Goal: Communication & Community: Answer question/provide support

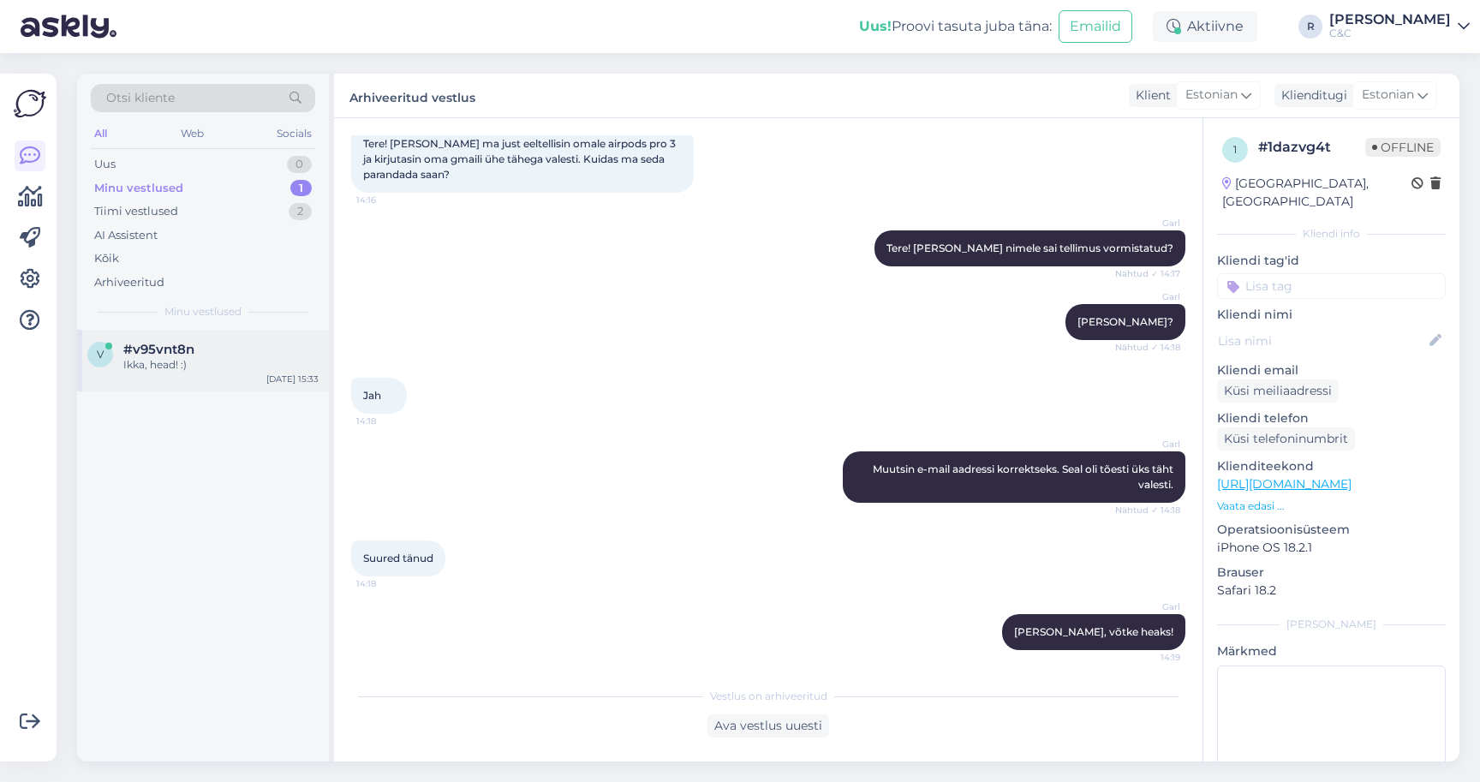
click at [206, 342] on div "#v95vnt8n" at bounding box center [220, 349] width 195 height 15
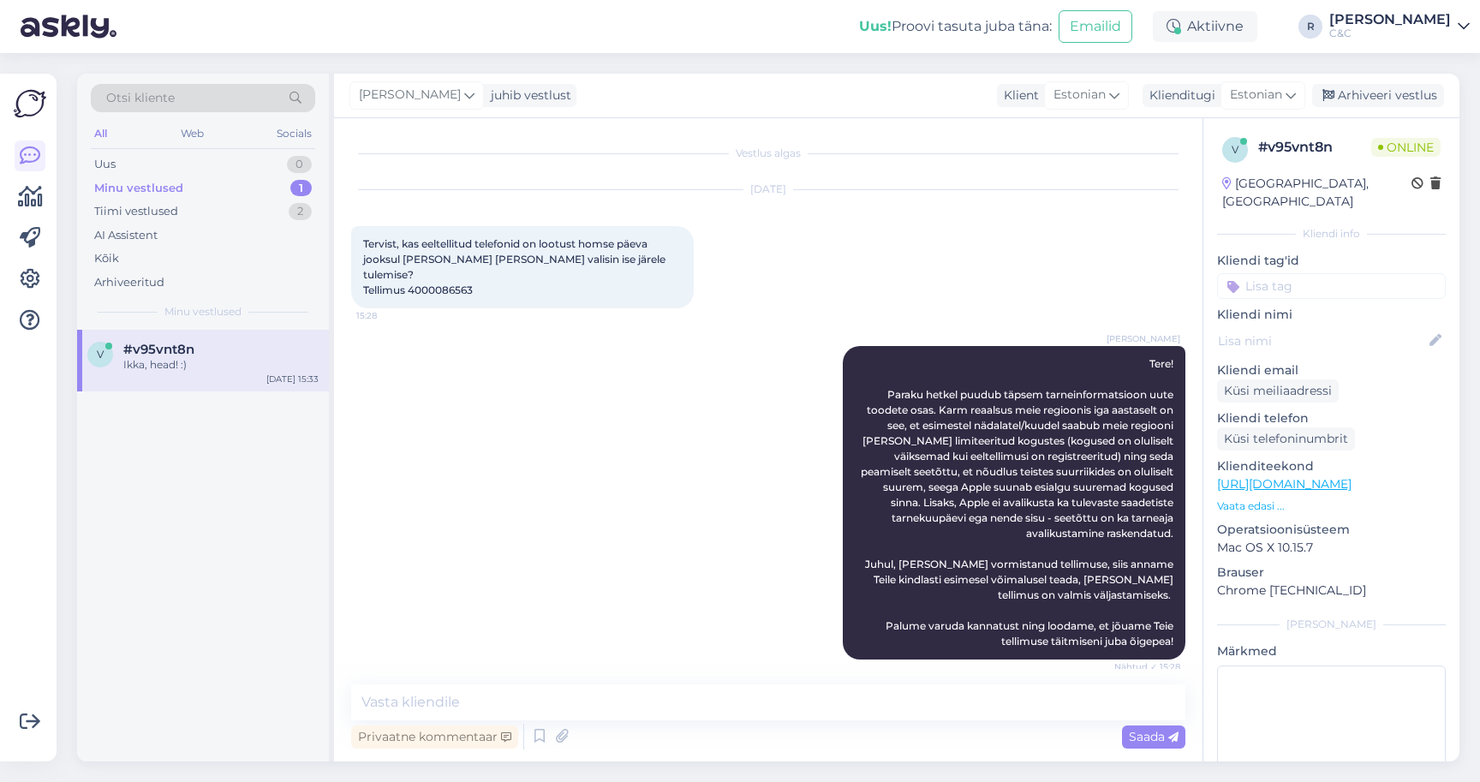
click at [441, 276] on span "Tervist, kas eeltellitud telefonid on lootust homse päeva jooksul [PERSON_NAME]…" at bounding box center [515, 266] width 305 height 59
copy div "4000086563 15:28"
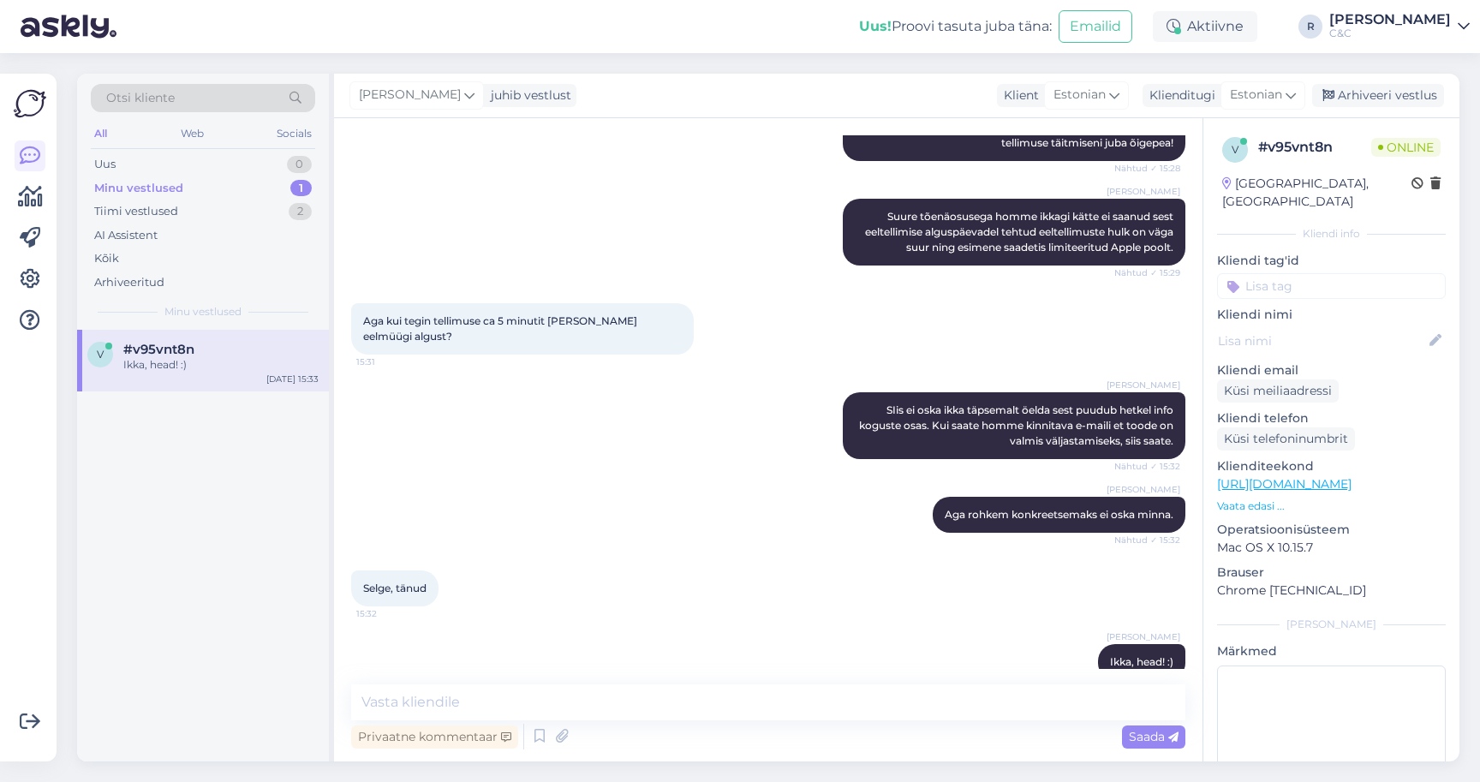
scroll to position [498, 0]
click at [218, 194] on div "Minu vestlused 1" at bounding box center [203, 188] width 224 height 24
click at [196, 354] on div "#v95vnt8n" at bounding box center [220, 349] width 195 height 15
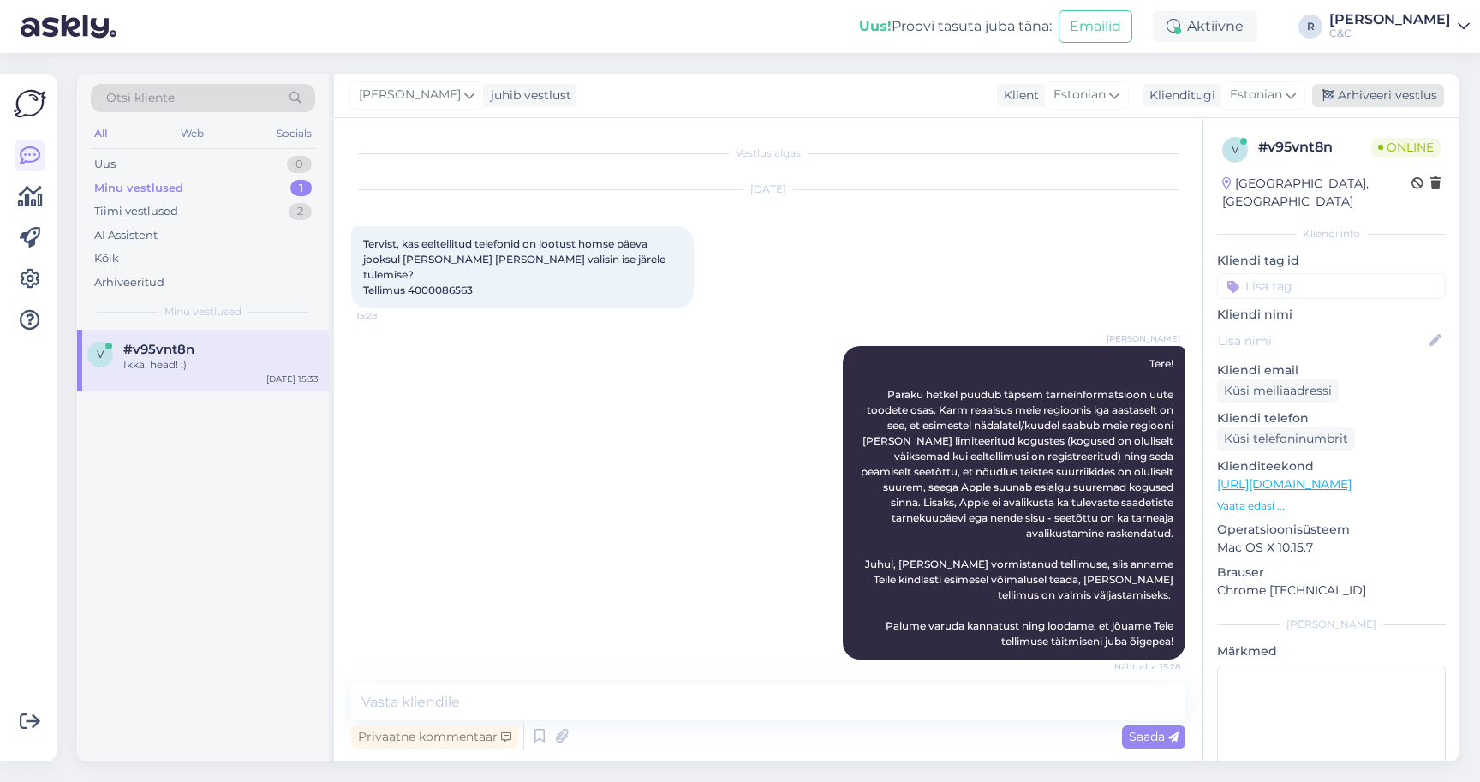
click at [1390, 102] on div "Arhiveeri vestlus" at bounding box center [1378, 95] width 132 height 23
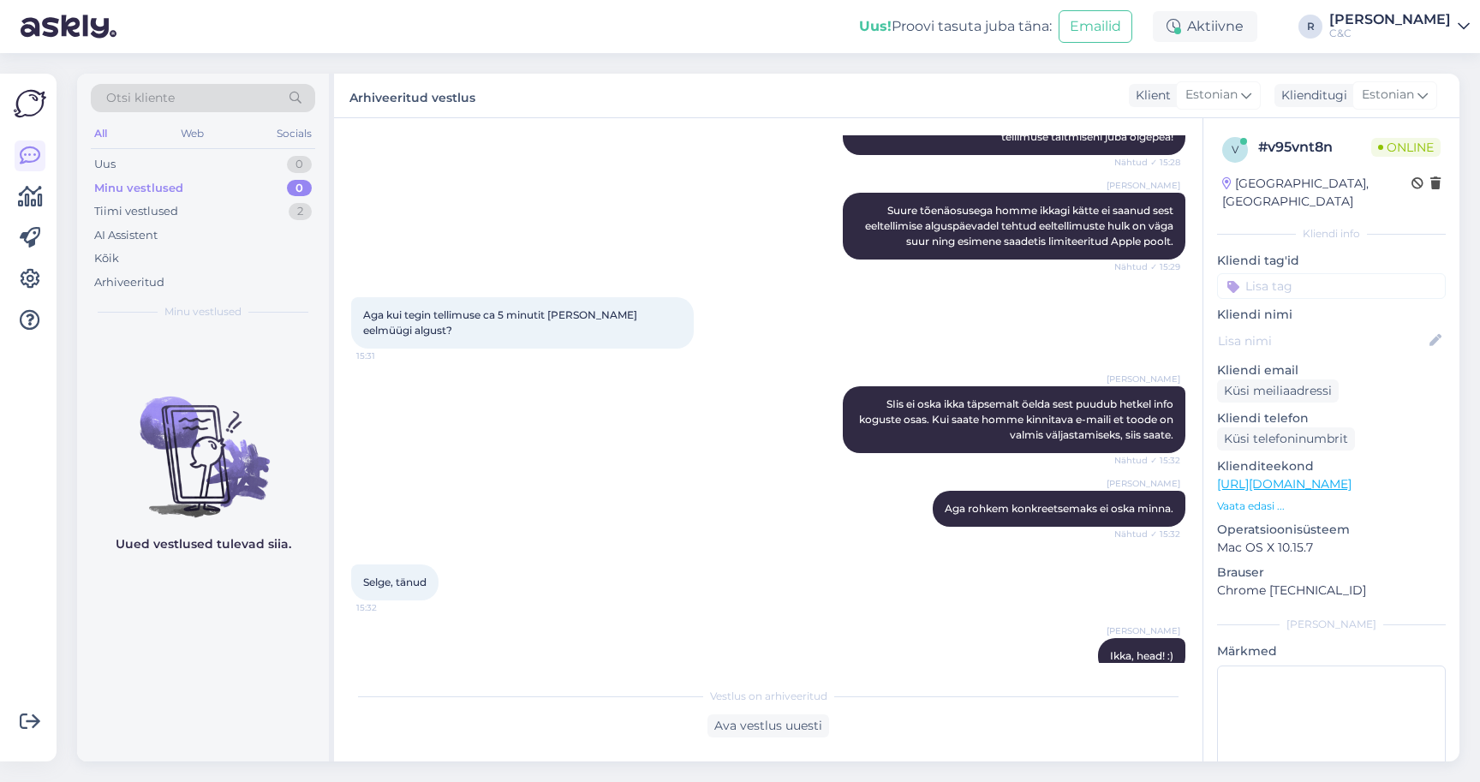
scroll to position [504, 0]
click at [247, 161] on div "Uus 1" at bounding box center [203, 164] width 224 height 24
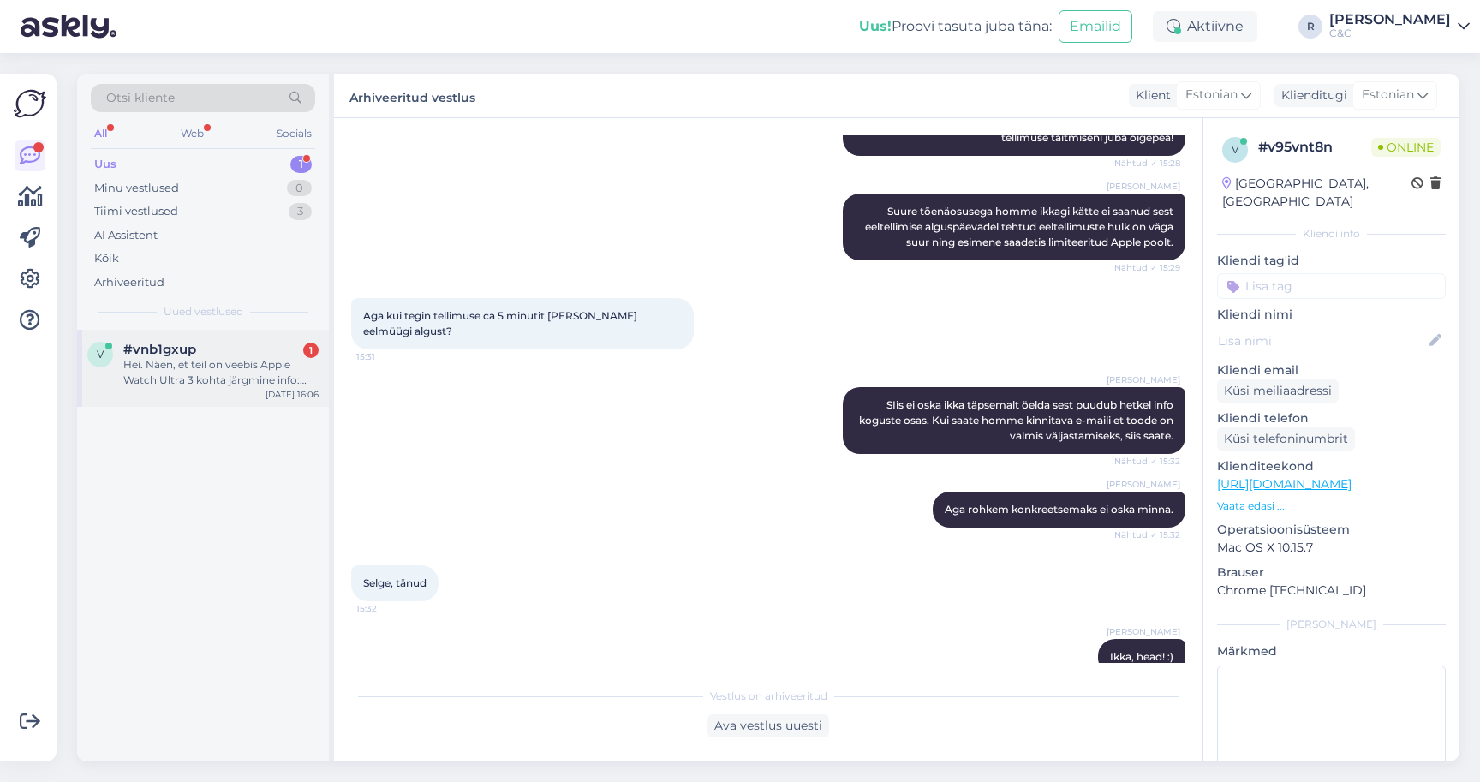
click at [173, 342] on span "#vnb1gxup" at bounding box center [159, 349] width 73 height 15
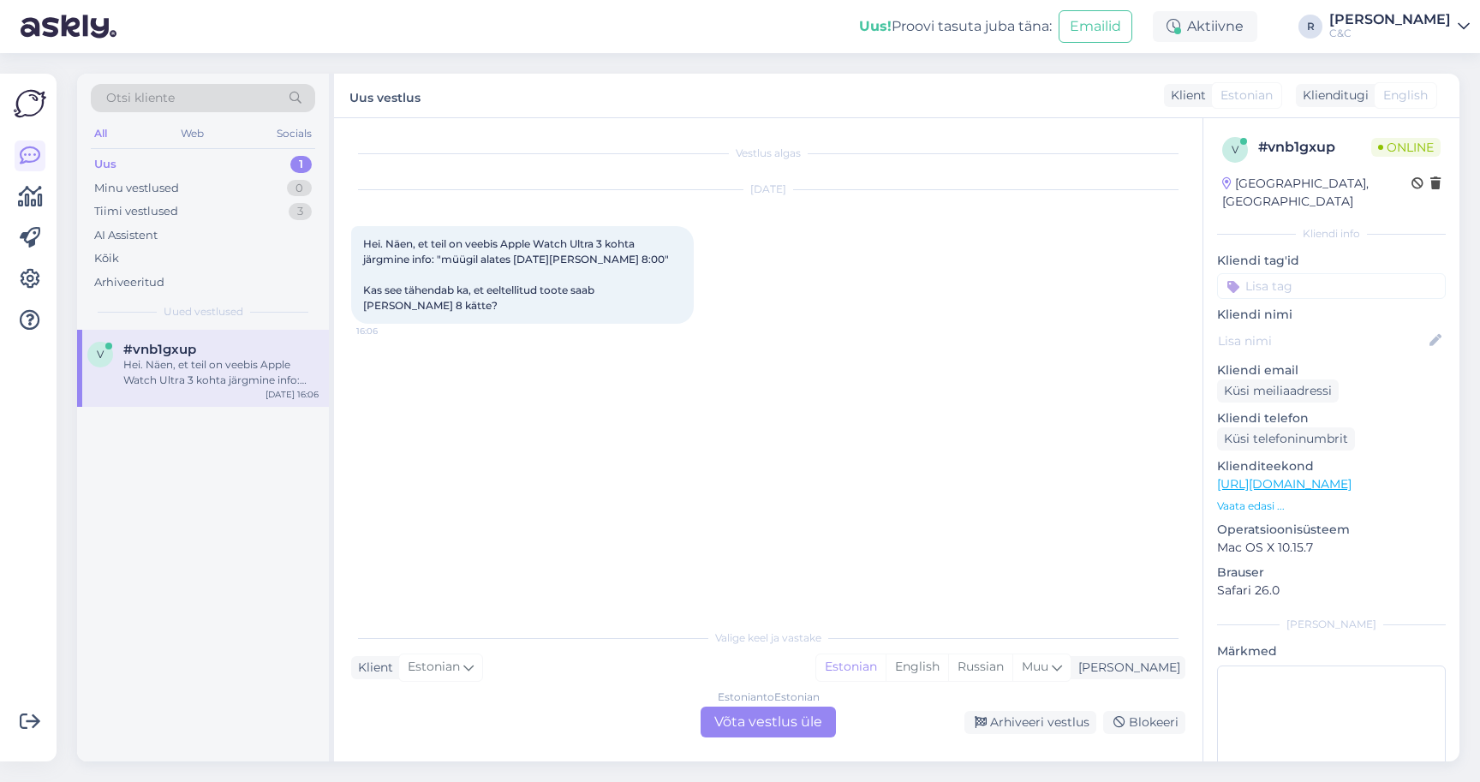
scroll to position [0, 0]
click at [734, 714] on div "Estonian to Estonian Võta vestlus üle" at bounding box center [768, 722] width 135 height 31
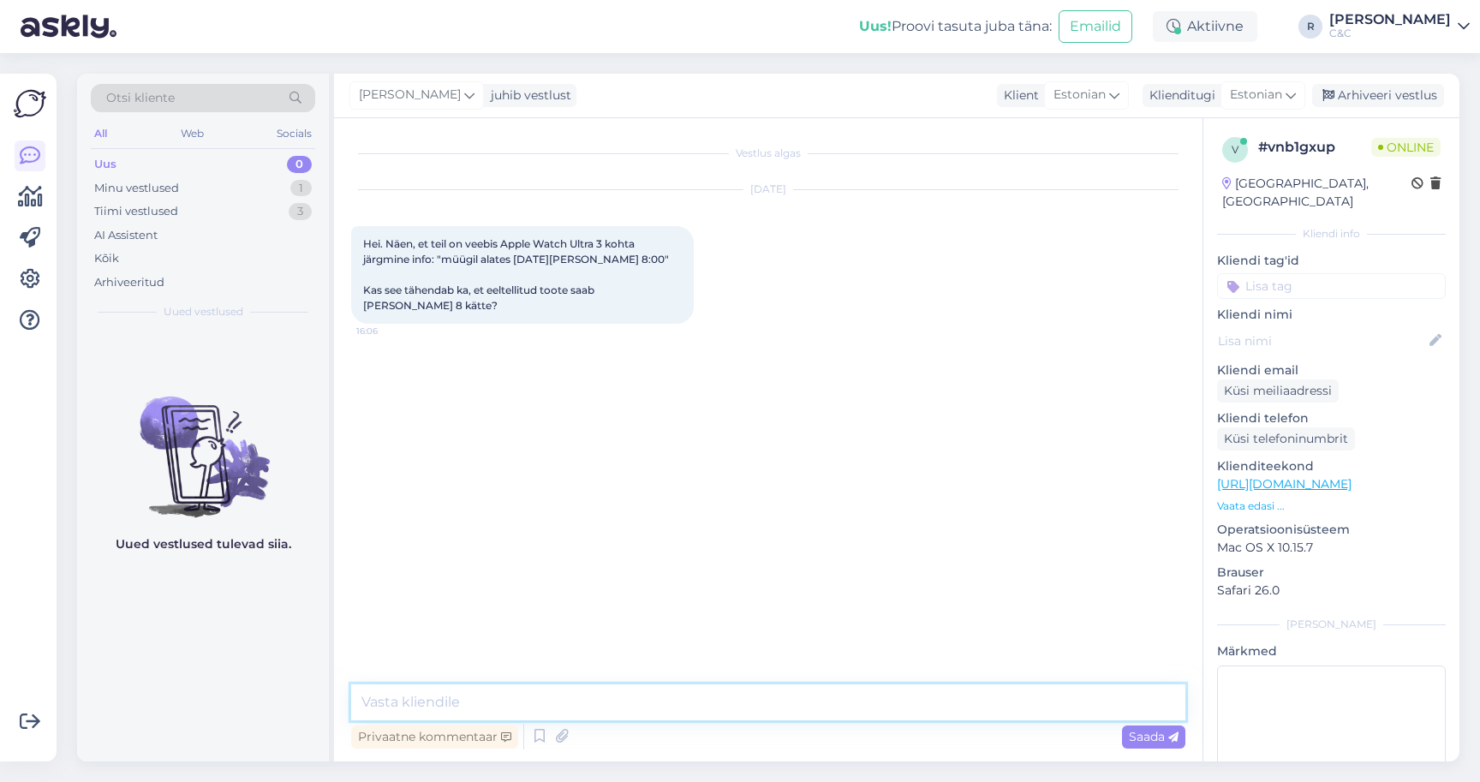
click at [648, 689] on textarea at bounding box center [768, 702] width 834 height 36
click at [641, 696] on textarea at bounding box center [768, 702] width 834 height 36
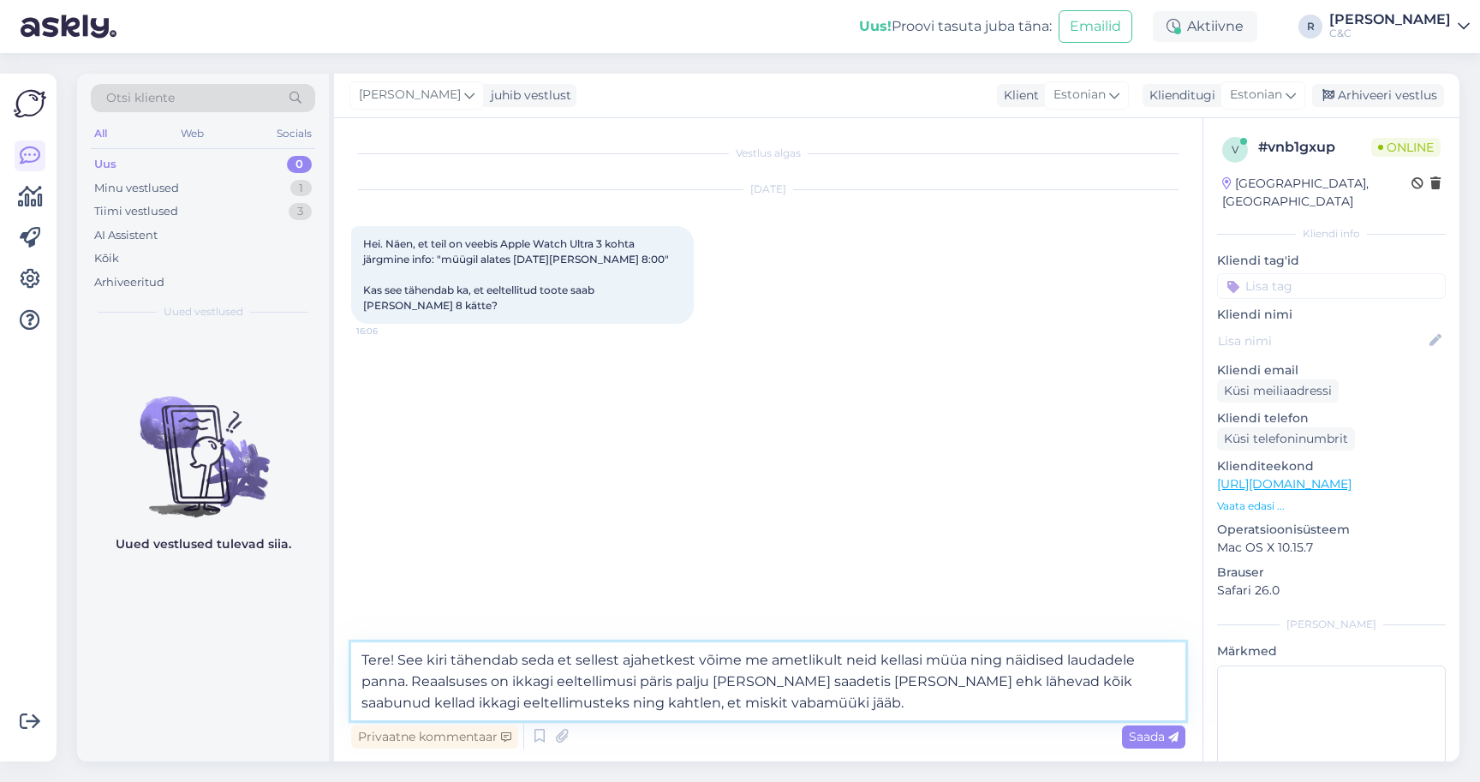
type textarea "Tere! See kiri tähendab seda et sellest ajahetkest võime me ametlikult neid kel…"
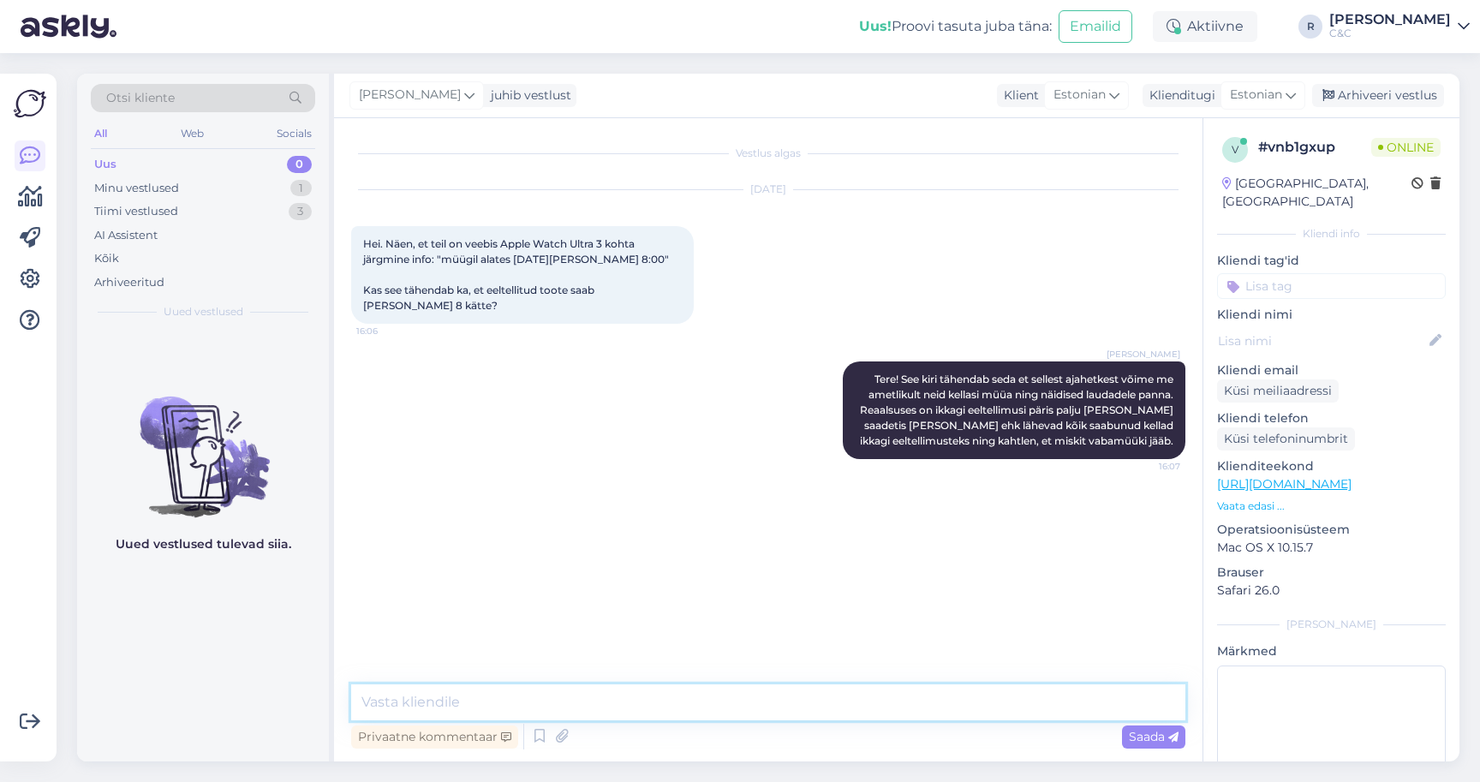
click at [582, 706] on textarea at bounding box center [768, 702] width 834 height 36
click at [660, 708] on textarea at bounding box center [768, 702] width 834 height 36
type textarea "<"
type textarea "[PERSON_NAME] eeltellinud siis peaks ootama kinnitavat kirja, et seade on kohal."
